Goal: Transaction & Acquisition: Purchase product/service

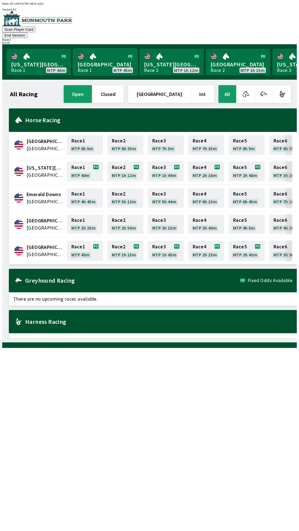
click at [101, 59] on link "Monmouth Park Race 1 MTP 45m" at bounding box center [105, 62] width 64 height 27
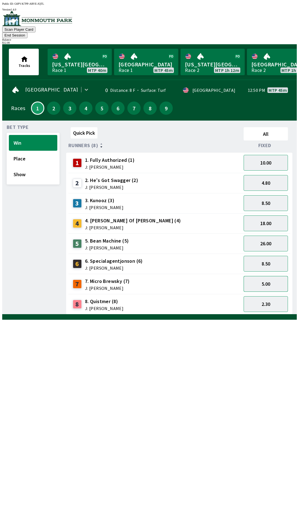
click at [276, 277] on button "5.00" at bounding box center [265, 284] width 44 height 16
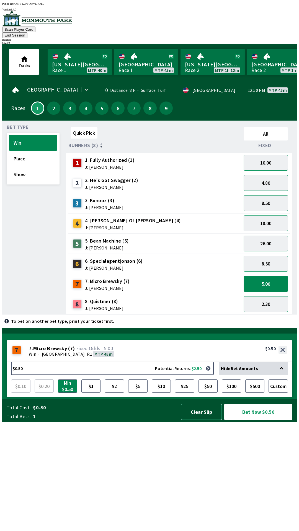
click at [206, 420] on button "Clear Slip" at bounding box center [201, 412] width 41 height 16
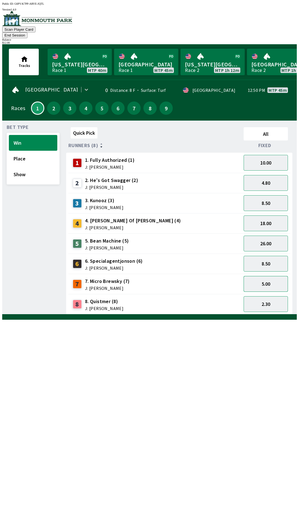
click at [272, 277] on button "5.00" at bounding box center [265, 284] width 44 height 16
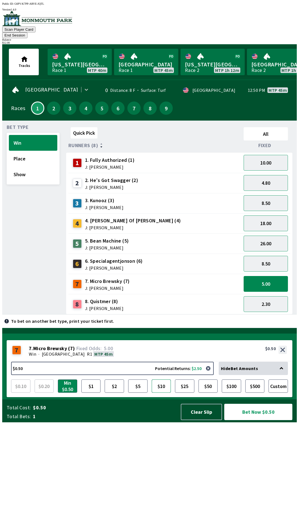
click at [163, 393] on button "$10" at bounding box center [161, 385] width 19 height 13
click at [256, 420] on button "Bet Now $10.00" at bounding box center [258, 412] width 68 height 16
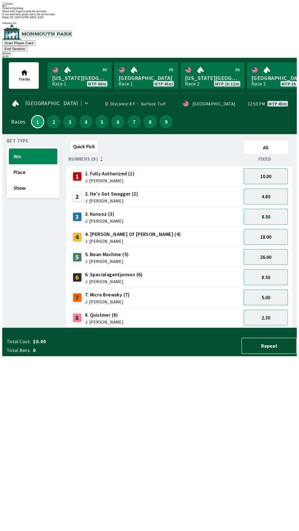
click at [272, 290] on button "5.00" at bounding box center [265, 298] width 44 height 16
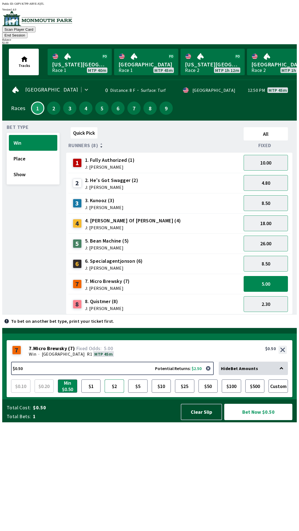
click at [112, 393] on button "$2" at bounding box center [114, 385] width 19 height 13
click at [260, 420] on button "Bet Now $2.00" at bounding box center [258, 412] width 68 height 16
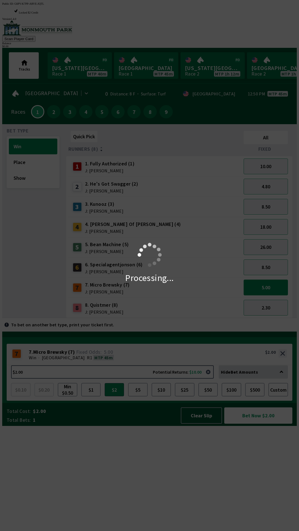
click at [260, 521] on div "Processing..." at bounding box center [149, 265] width 299 height 531
